Goal: Task Accomplishment & Management: Complete application form

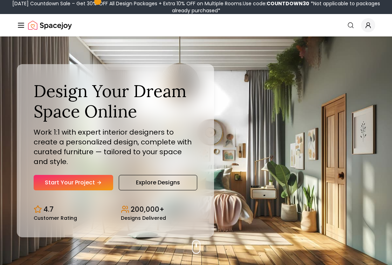
click at [63, 175] on link "Start Your Project" at bounding box center [73, 182] width 79 height 15
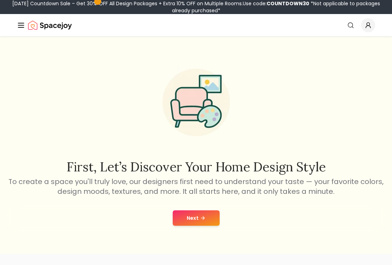
click at [205, 220] on button "Next" at bounding box center [196, 217] width 47 height 15
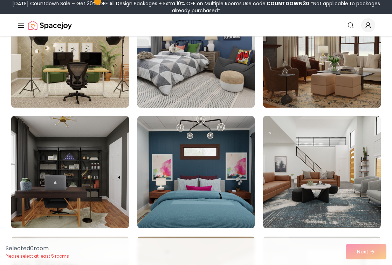
scroll to position [477, 0]
